Goal: Task Accomplishment & Management: Manage account settings

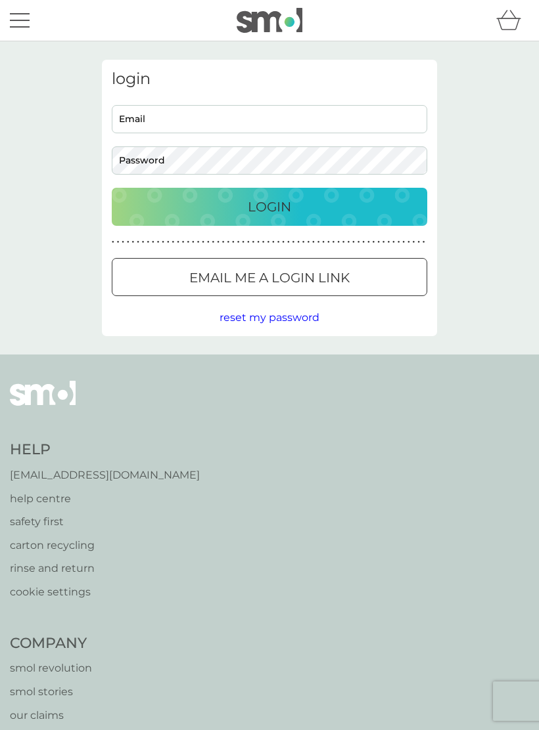
click at [237, 116] on input "Email" at bounding box center [269, 119] width 315 height 28
type input "[EMAIL_ADDRESS][DOMAIN_NAME]"
click at [269, 206] on button "Login" at bounding box center [269, 207] width 315 height 38
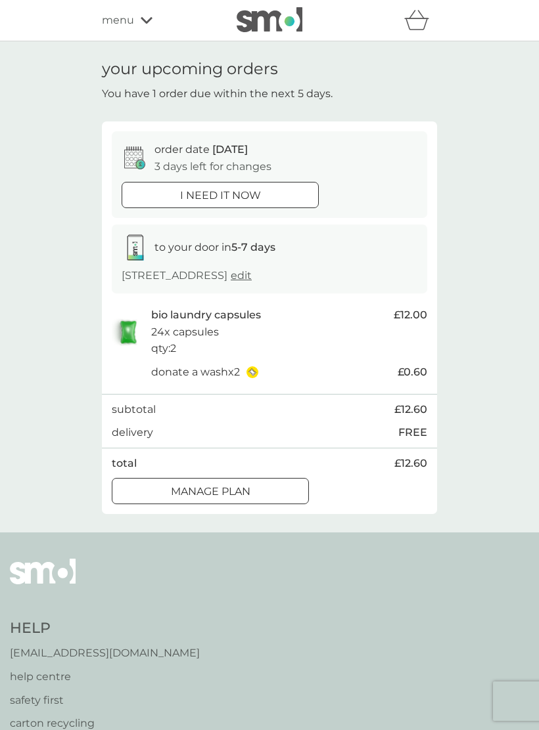
click at [235, 501] on p "Manage plan" at bounding box center [210, 491] width 79 height 17
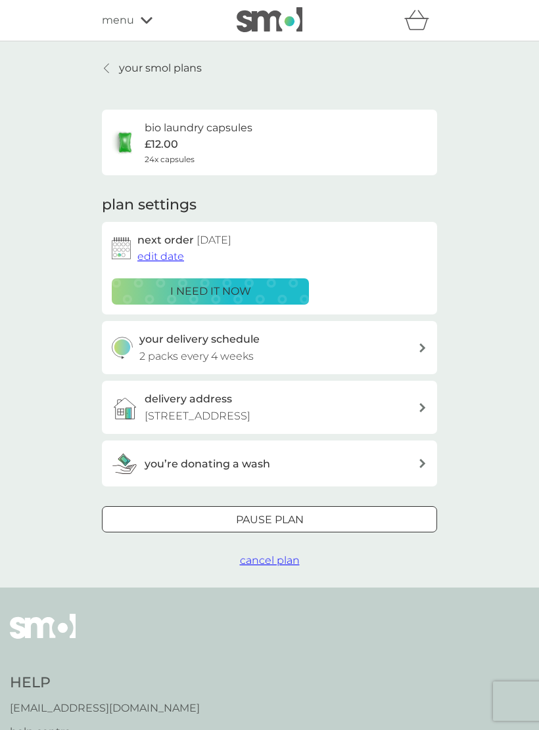
click at [160, 259] on span "edit date" at bounding box center [160, 256] width 47 height 12
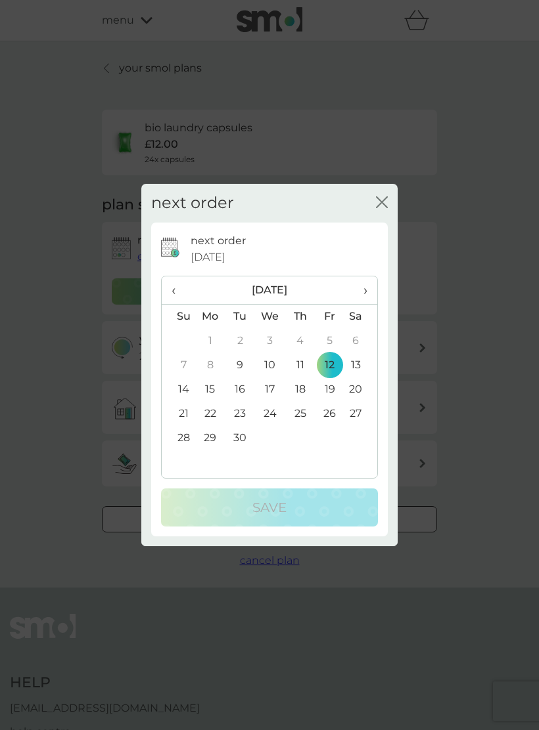
click at [336, 414] on td "26" at bounding box center [330, 414] width 30 height 24
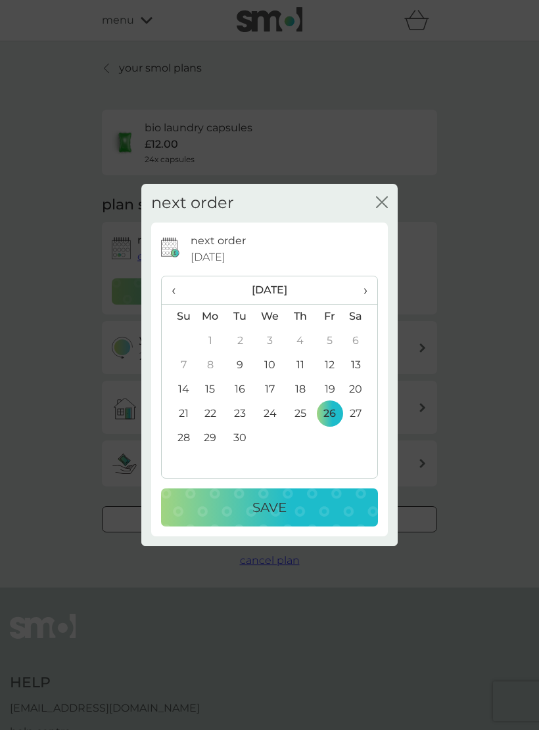
click at [288, 510] on div "Save" at bounding box center [269, 507] width 190 height 21
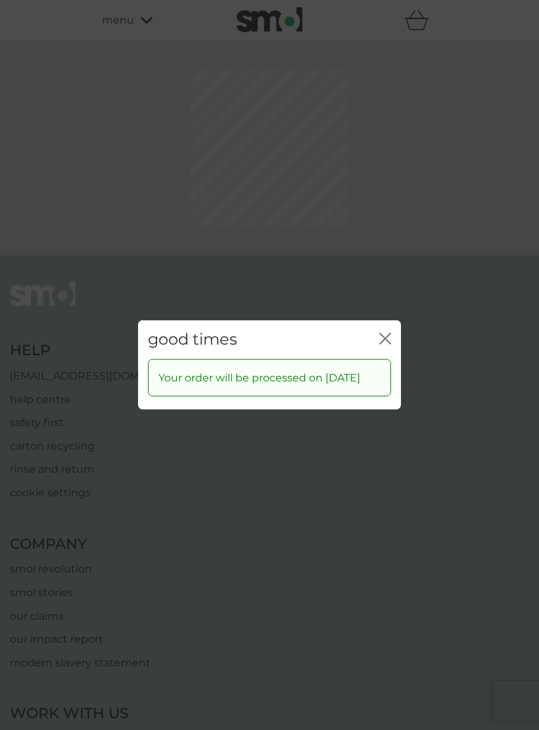
click at [380, 274] on div "good times close Your order will be processed on [DATE]" at bounding box center [269, 365] width 539 height 730
